Goal: Register for event/course

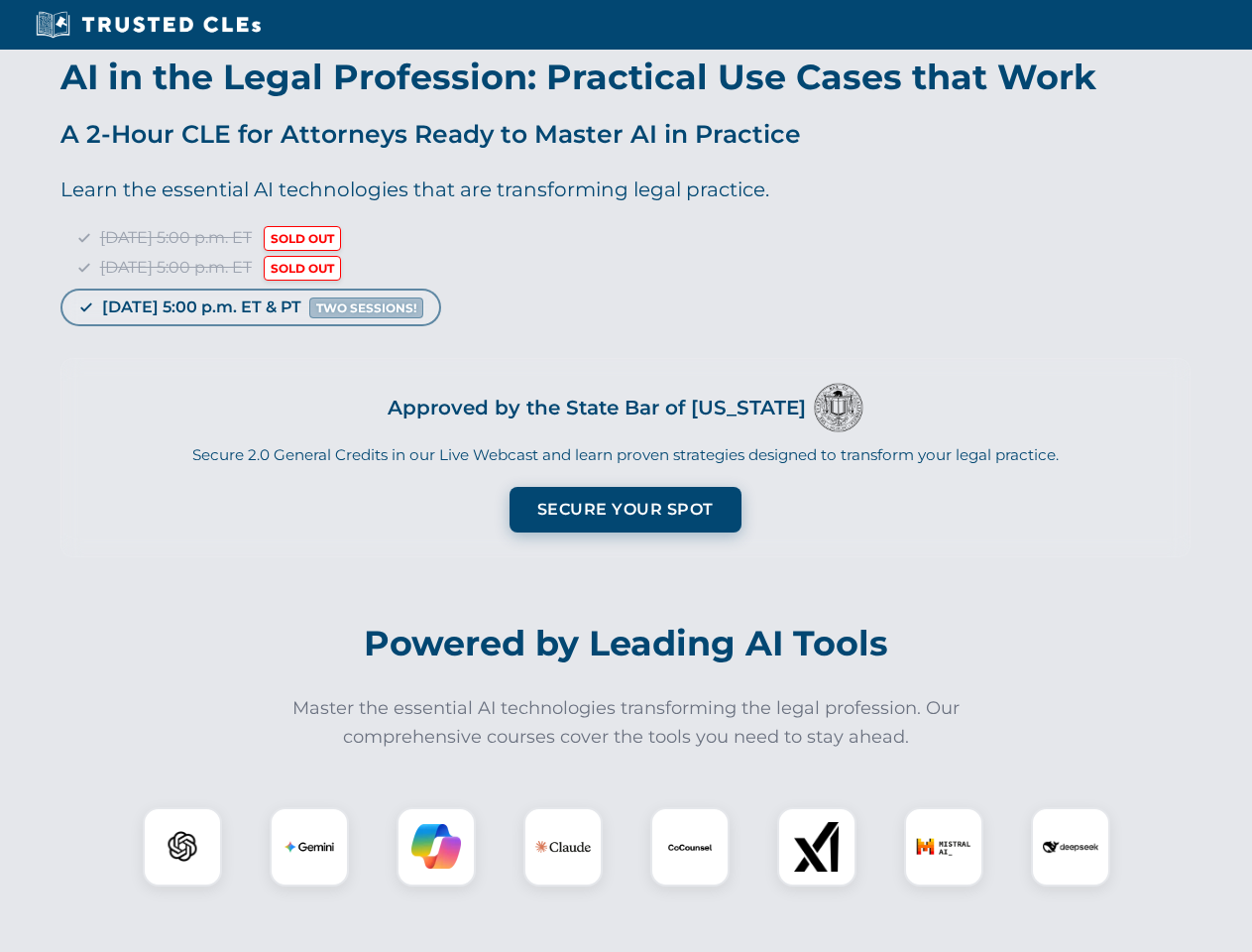
click at [625, 509] on button "Secure Your Spot" at bounding box center [625, 509] width 232 height 46
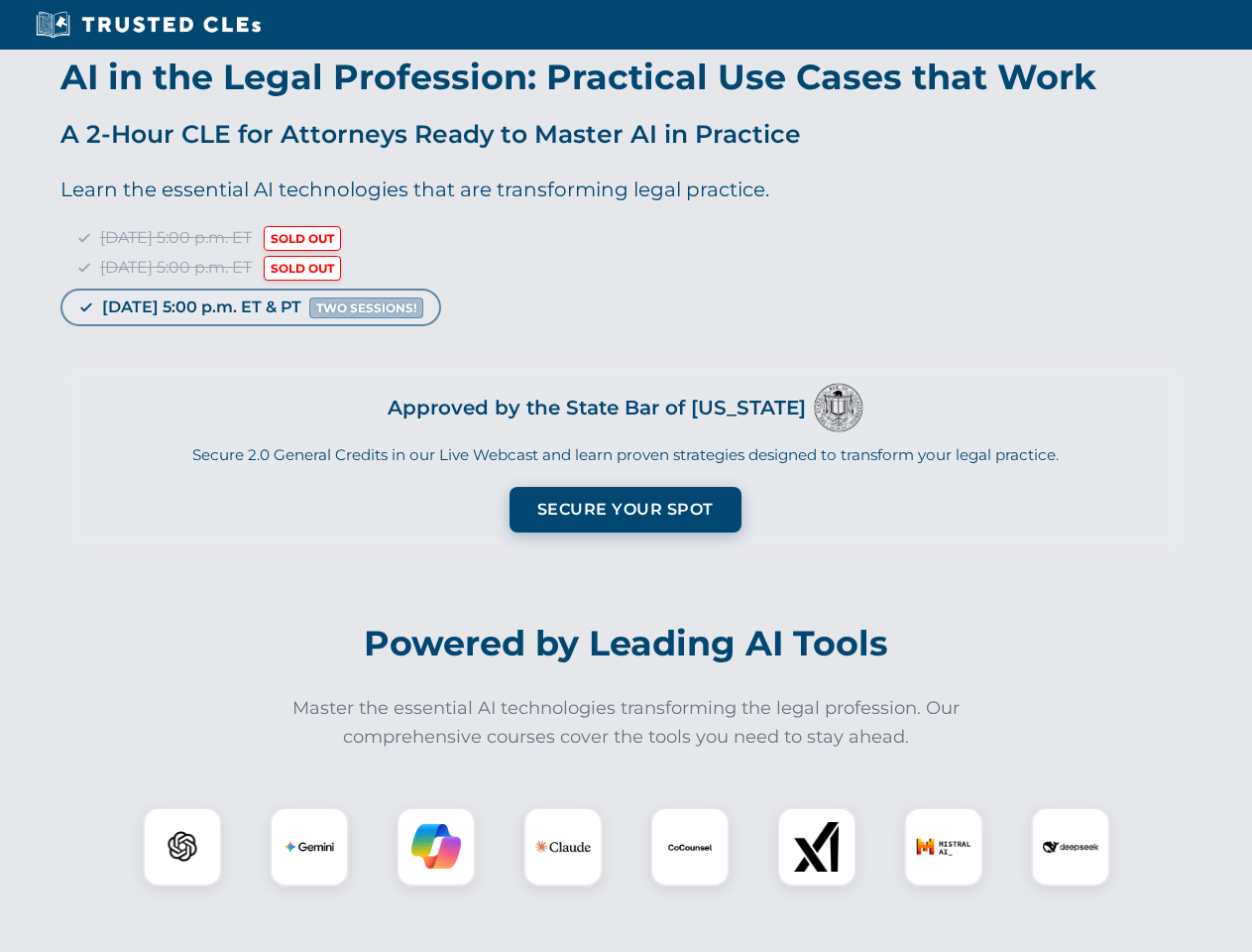
scroll to position [1600, 0]
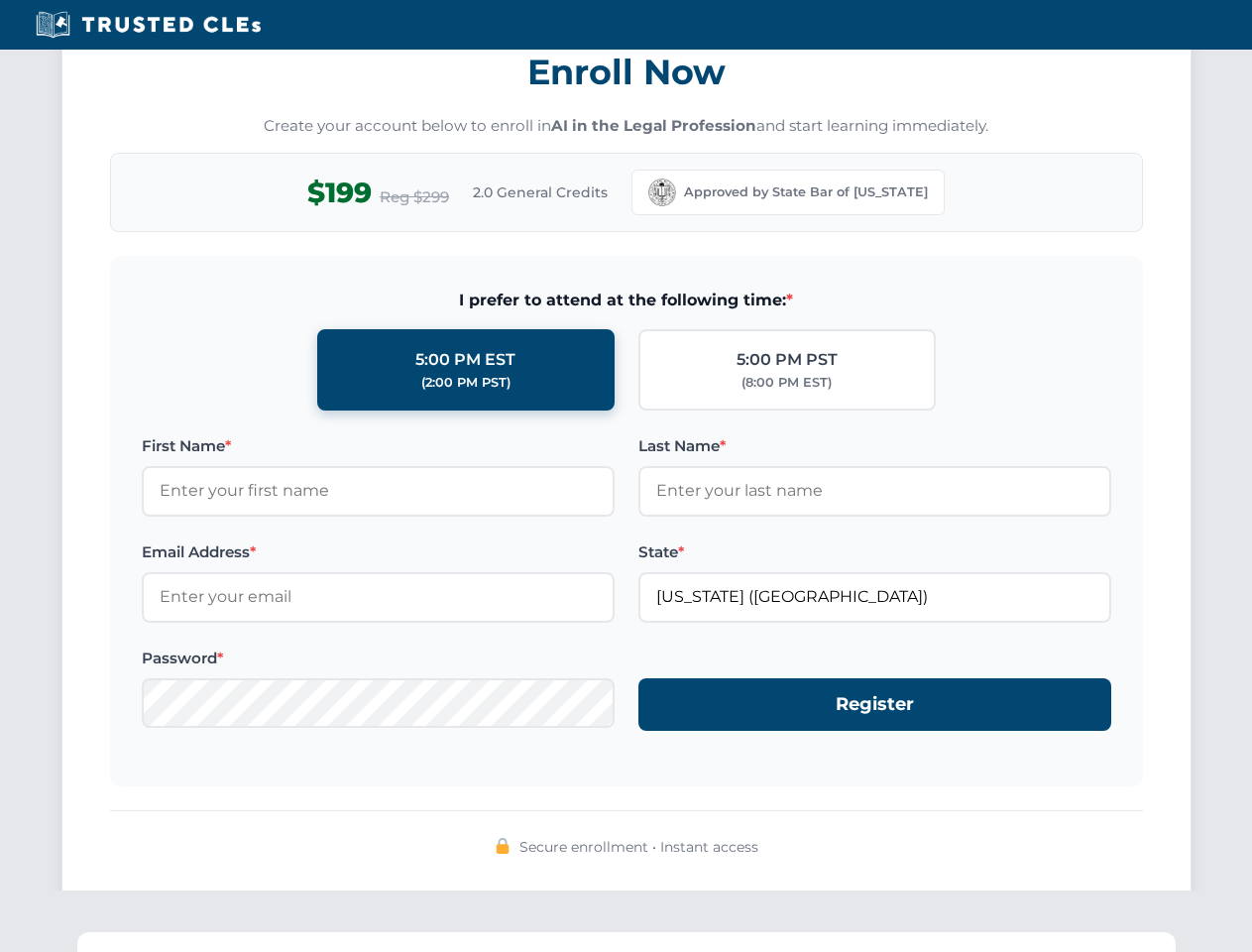
click at [690, 846] on span "Secure enrollment • Instant access" at bounding box center [639, 846] width 239 height 22
click at [817, 846] on div "Secure enrollment • Instant access" at bounding box center [626, 847] width 1033 height 26
click at [944, 846] on div "Secure enrollment • Instant access" at bounding box center [626, 847] width 1033 height 26
click at [1071, 846] on div "Secure enrollment • Instant access" at bounding box center [626, 847] width 1033 height 26
